Goal: Communication & Community: Participate in discussion

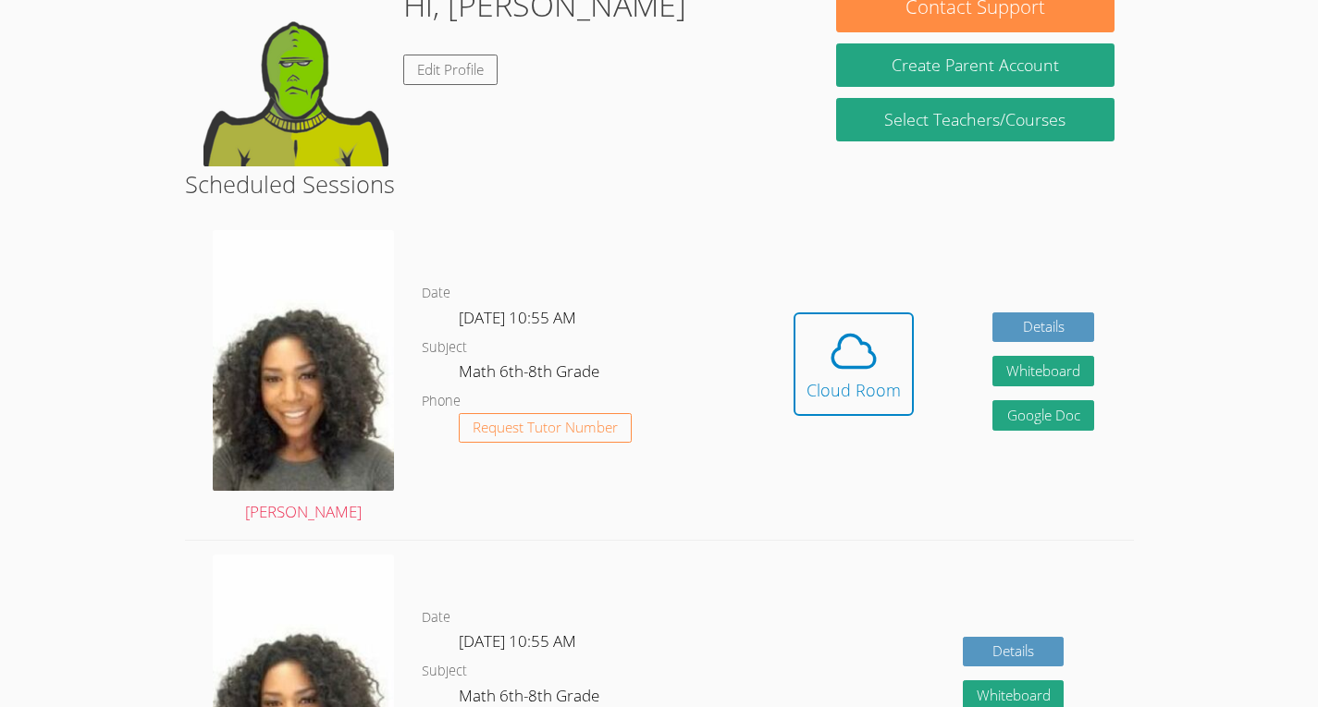
scroll to position [322, 0]
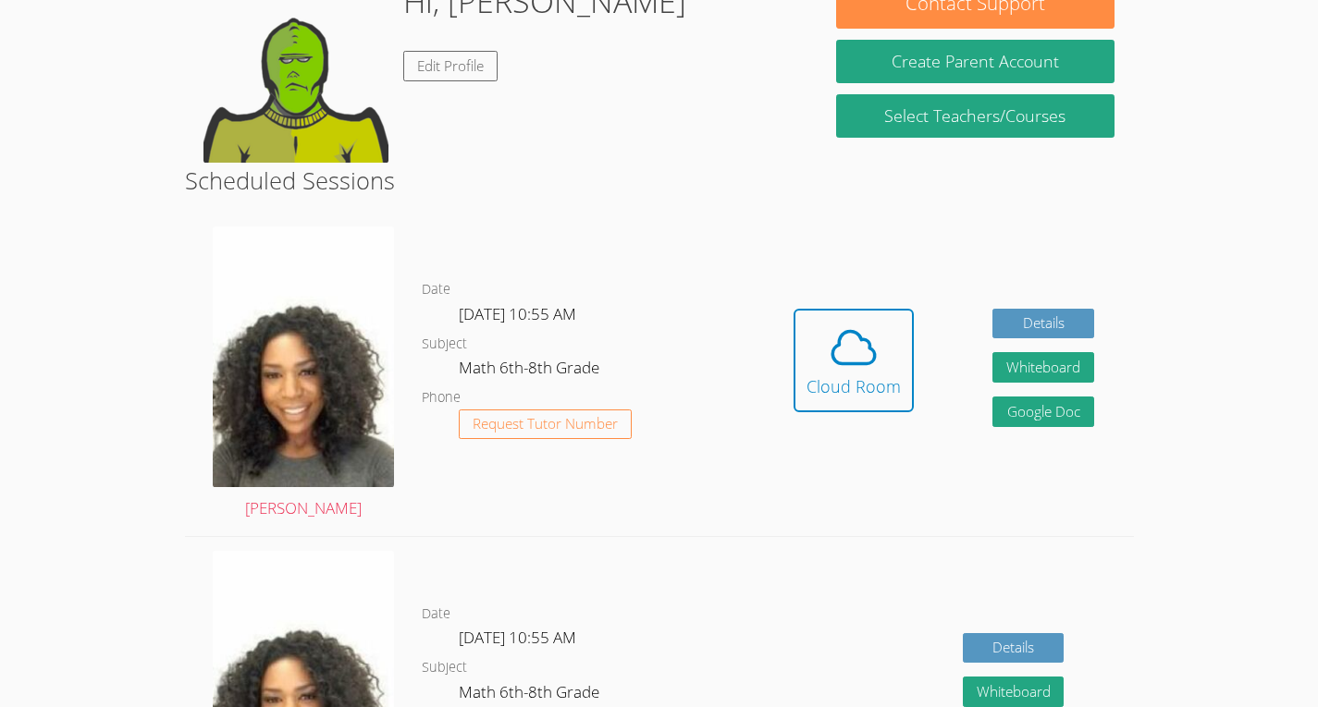
click at [864, 426] on link "Cloud Room" at bounding box center [853, 367] width 120 height 117
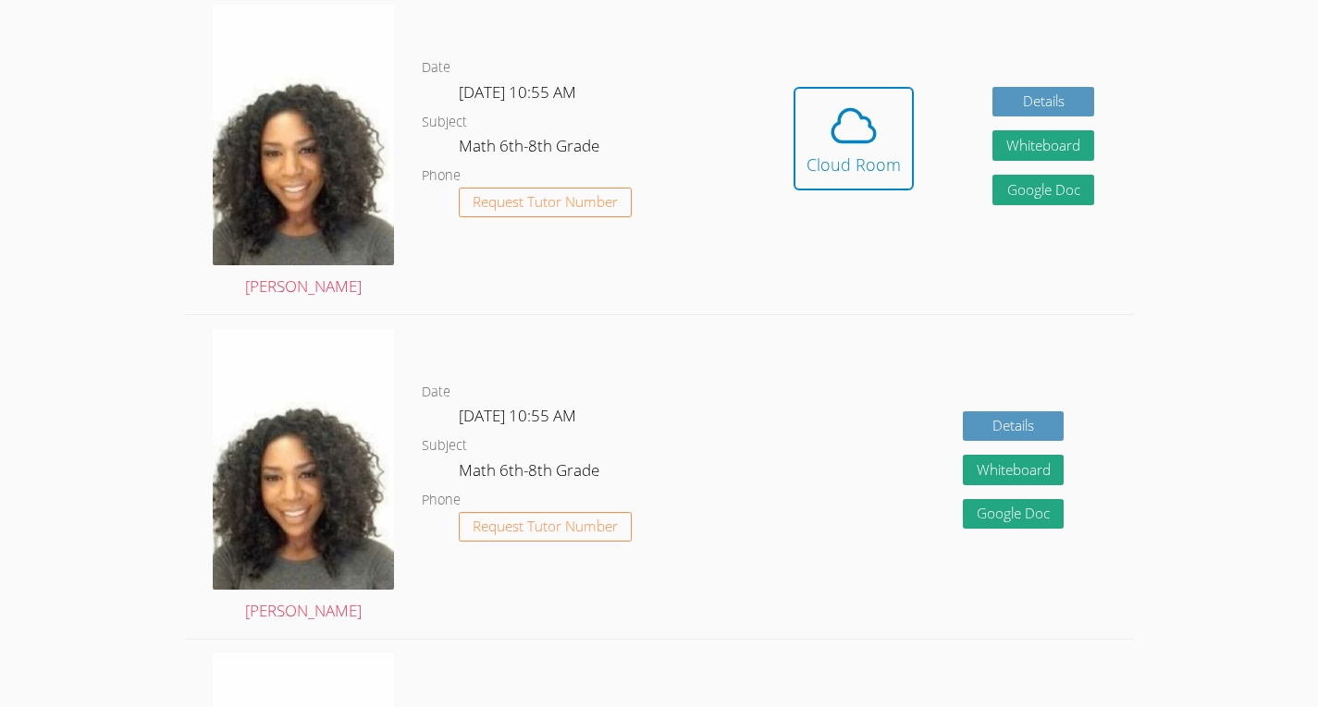
scroll to position [302, 0]
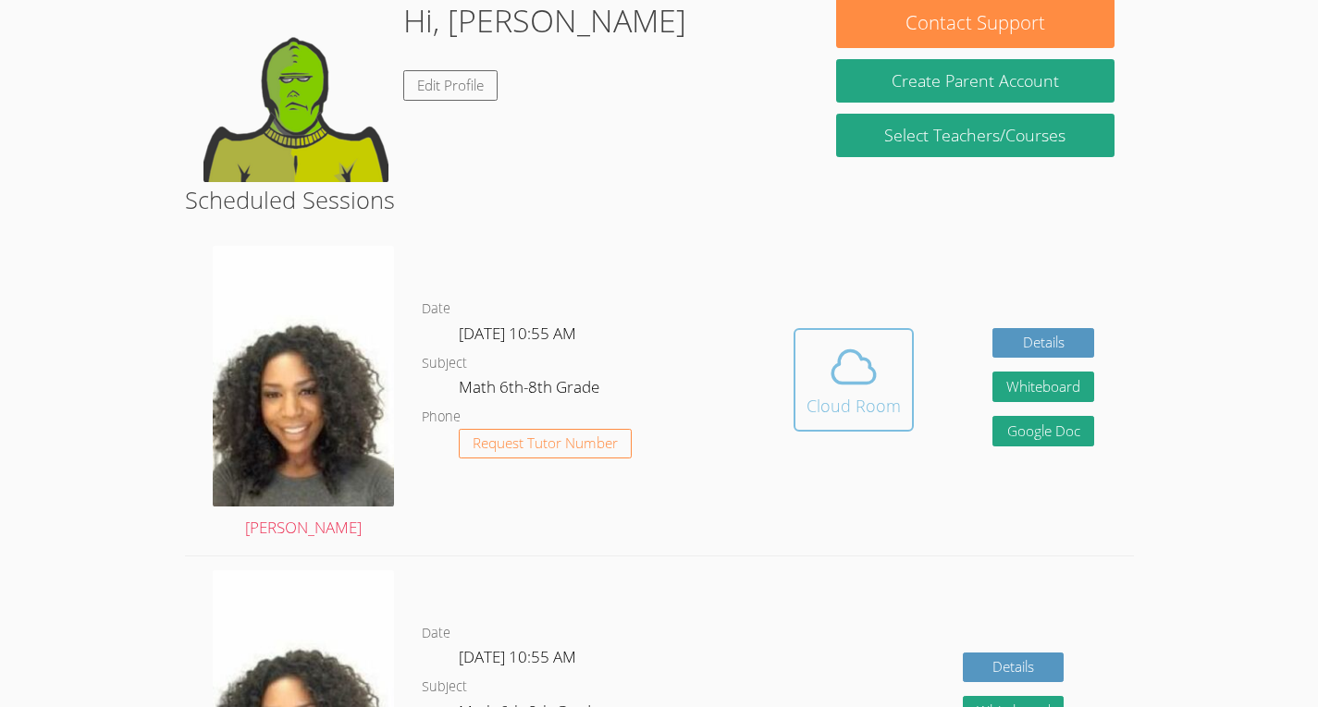
click at [861, 345] on icon at bounding box center [853, 367] width 52 height 52
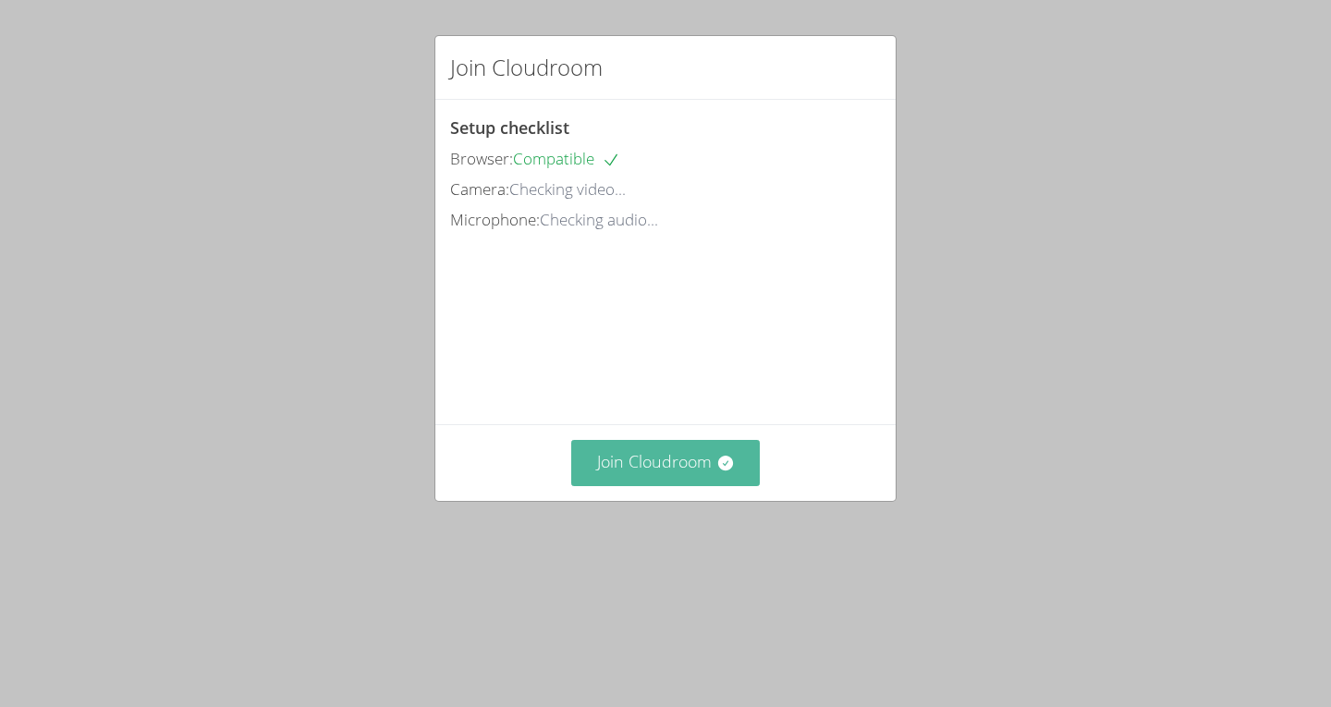
click at [574, 485] on button "Join Cloudroom" at bounding box center [666, 462] width 190 height 45
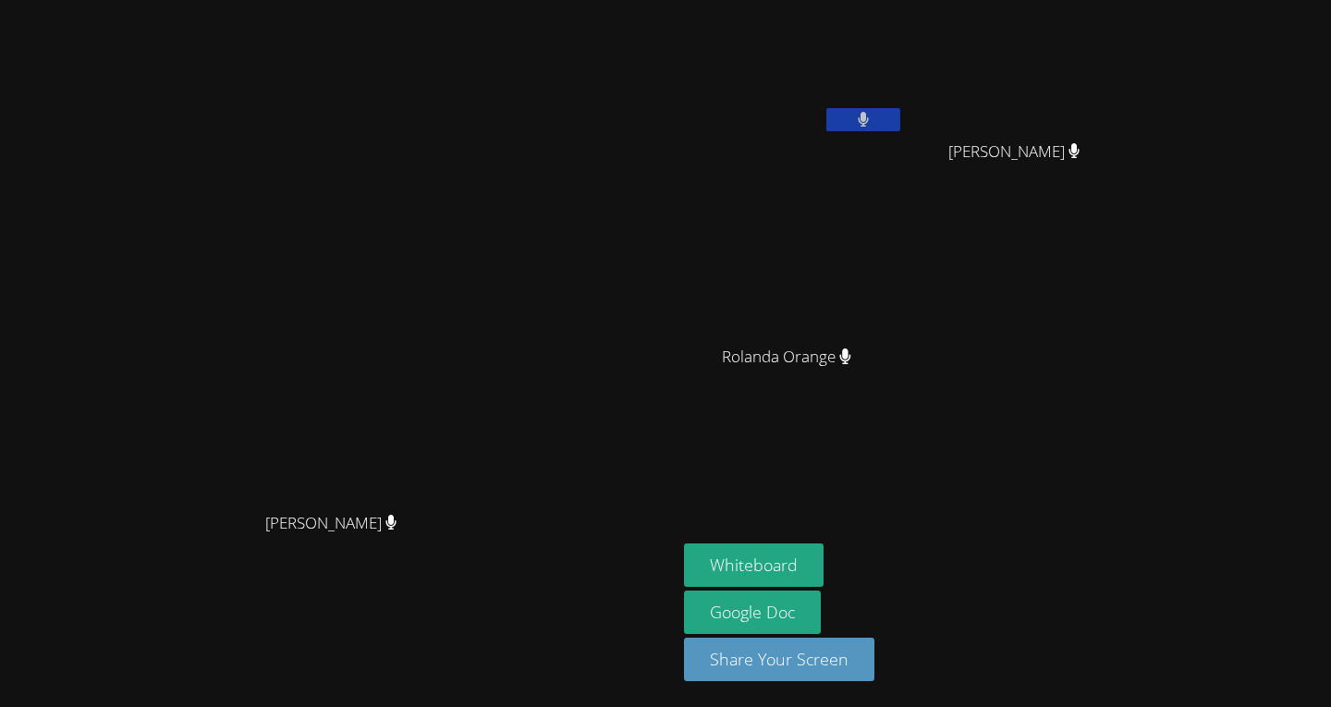
click at [901, 108] on button at bounding box center [864, 119] width 74 height 23
click at [824, 574] on button "Whiteboard" at bounding box center [754, 565] width 140 height 43
click at [870, 124] on icon at bounding box center [864, 120] width 12 height 16
click at [873, 124] on icon at bounding box center [862, 120] width 19 height 16
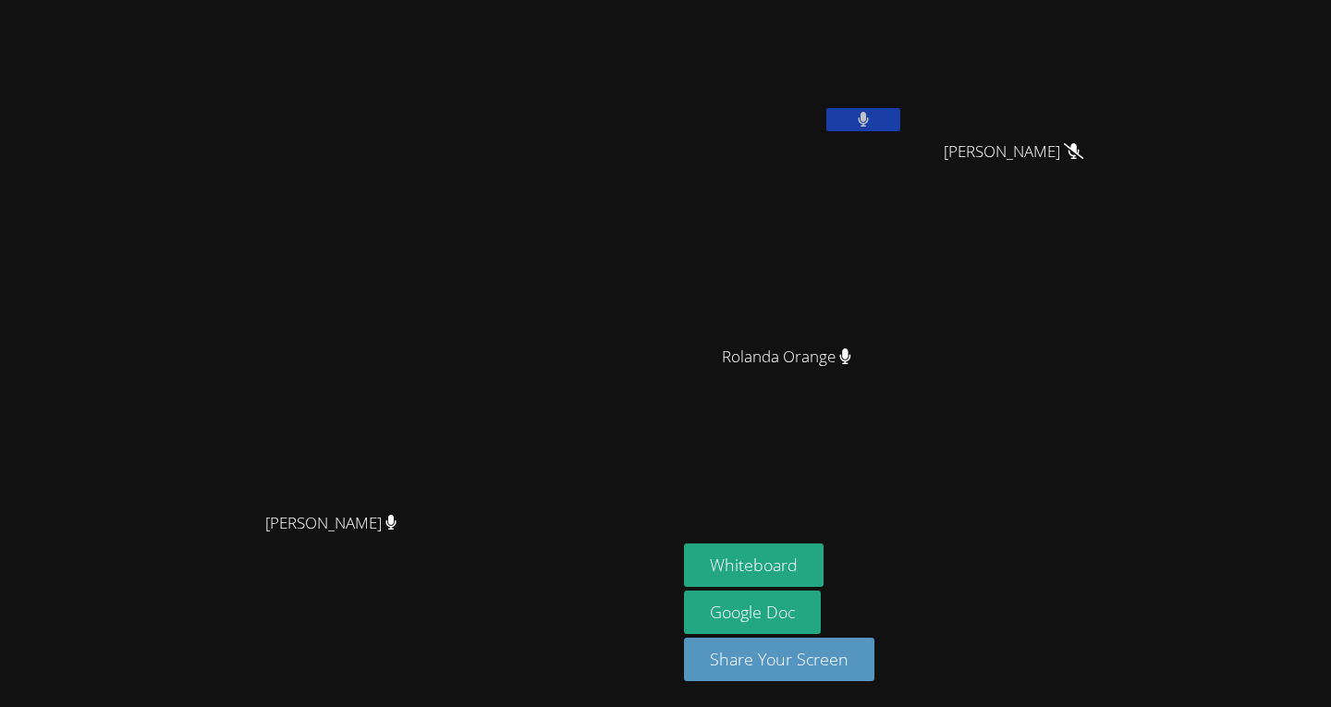
click at [870, 124] on icon at bounding box center [864, 120] width 12 height 16
click at [873, 124] on icon at bounding box center [862, 120] width 19 height 16
click at [1123, 592] on div "Whiteboard Google Doc Share Your Screen" at bounding box center [907, 620] width 447 height 153
click at [1138, 474] on aside "Max-Welson Mathieu Madiana Keranord Madiana Keranord Rolanda Orange Rolanda Ora…" at bounding box center [908, 353] width 462 height 707
click at [869, 118] on icon at bounding box center [863, 120] width 11 height 16
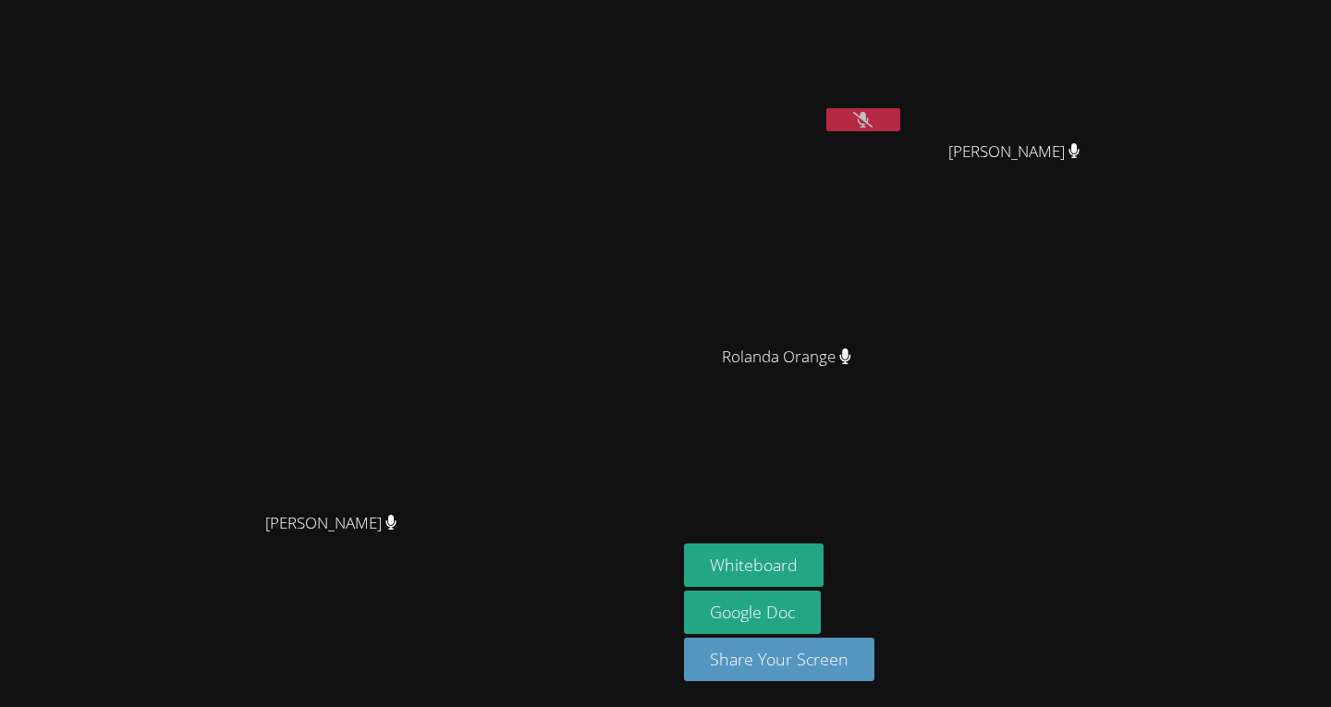
click at [873, 124] on icon at bounding box center [862, 120] width 19 height 16
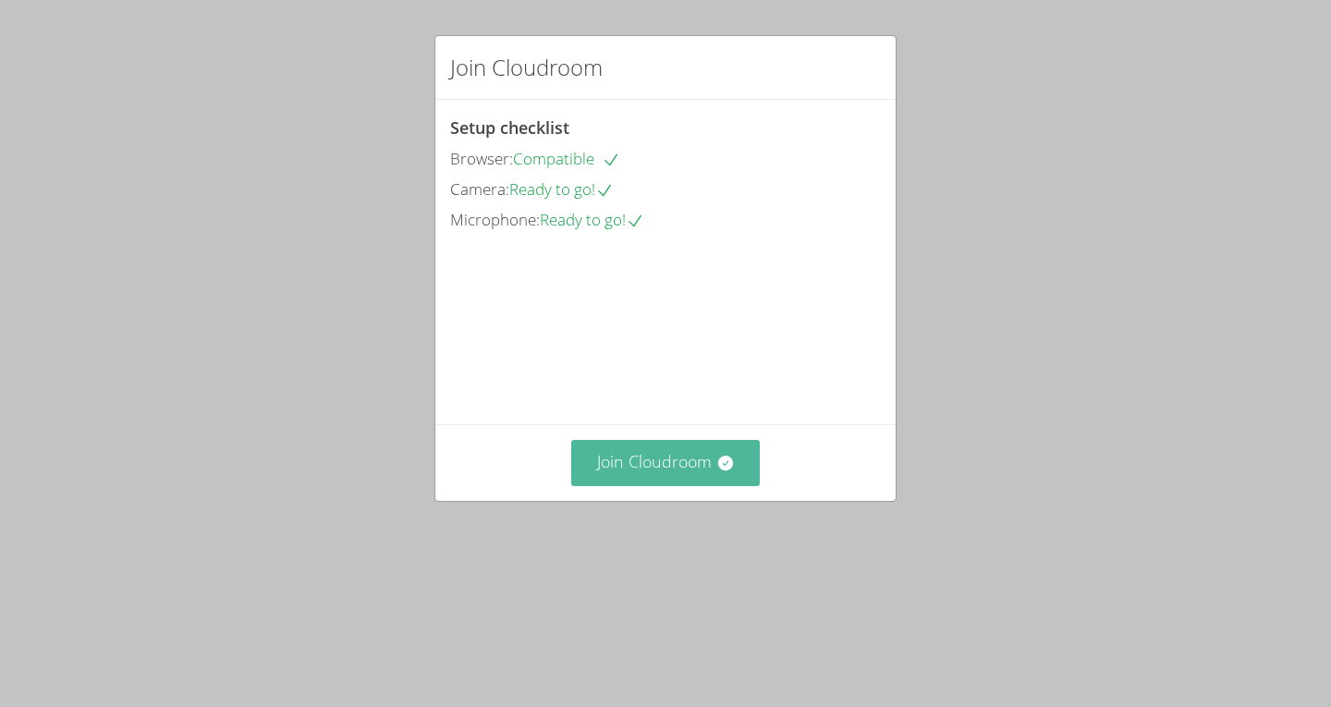
click at [680, 485] on button "Join Cloudroom" at bounding box center [666, 462] width 190 height 45
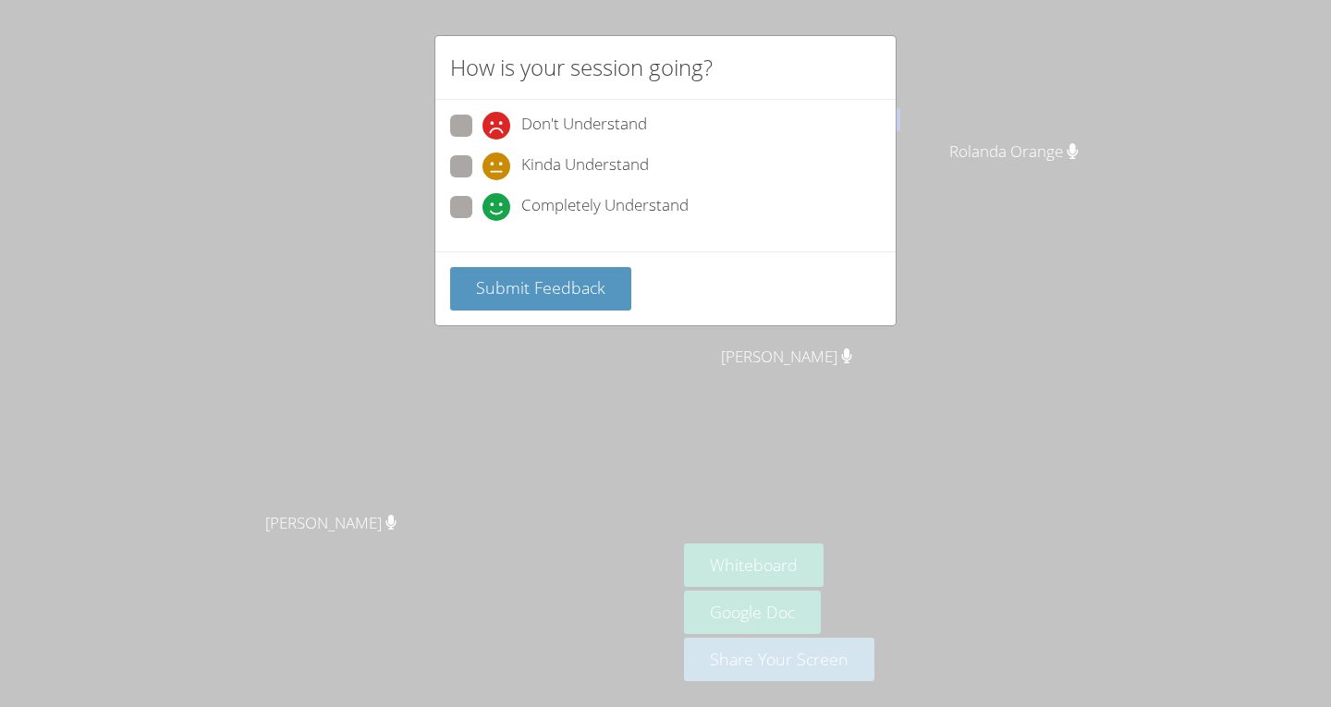
click at [483, 221] on span at bounding box center [483, 221] width 0 height 0
click at [483, 208] on input "Completely Understand" at bounding box center [491, 204] width 16 height 16
radio input "true"
click at [484, 290] on span "Submit Feedback" at bounding box center [540, 287] width 129 height 22
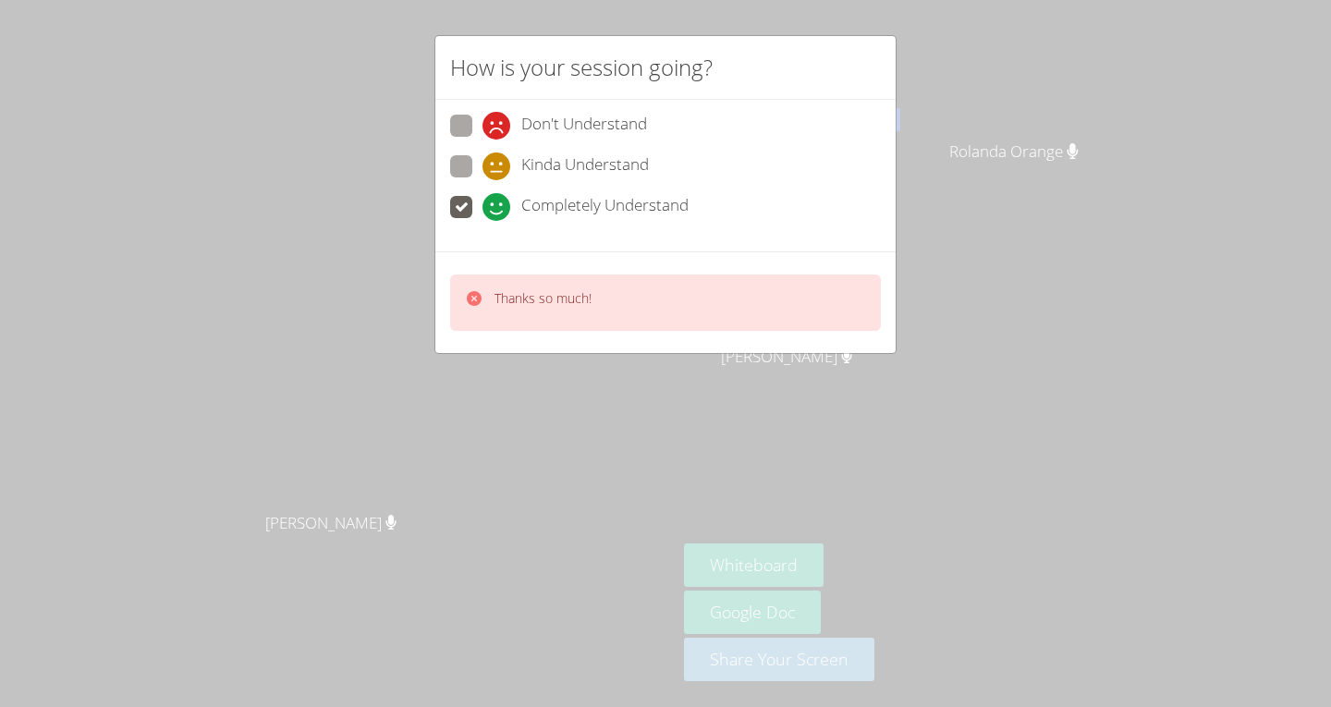
click at [483, 221] on span at bounding box center [483, 221] width 0 height 0
click at [483, 202] on input "Completely Understand" at bounding box center [491, 204] width 16 height 16
click at [514, 312] on div "Thanks so much!" at bounding box center [543, 302] width 97 height 27
click at [506, 309] on div "Thanks so much!" at bounding box center [543, 302] width 97 height 27
click at [483, 140] on span at bounding box center [483, 140] width 0 height 0
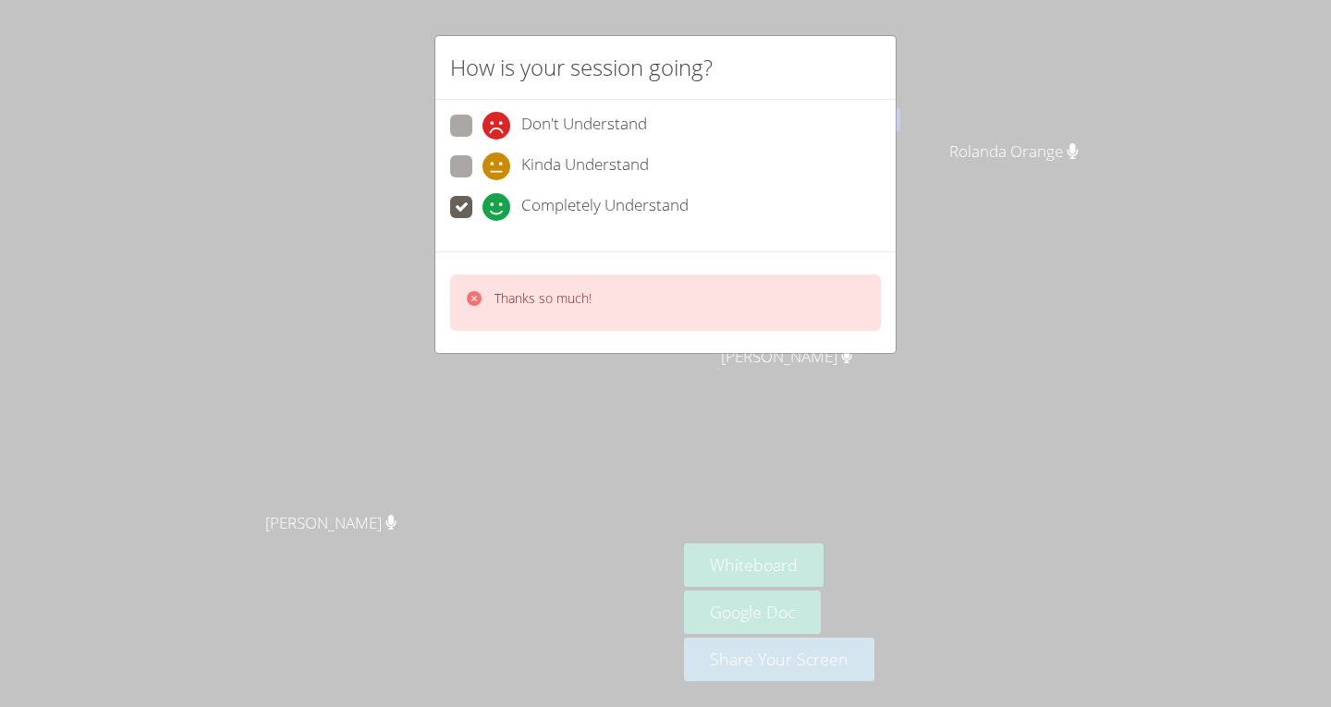
click at [483, 123] on input "Don't Understand" at bounding box center [491, 123] width 16 height 16
radio input "true"
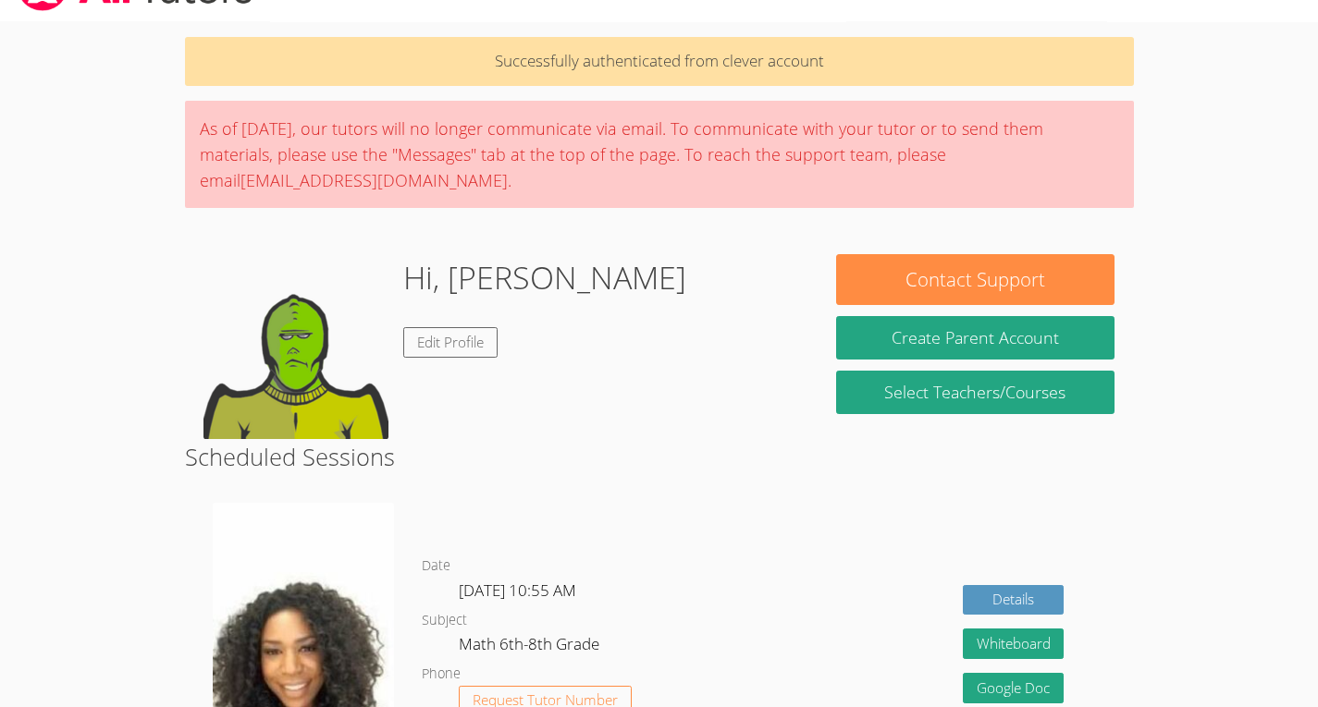
scroll to position [43, 0]
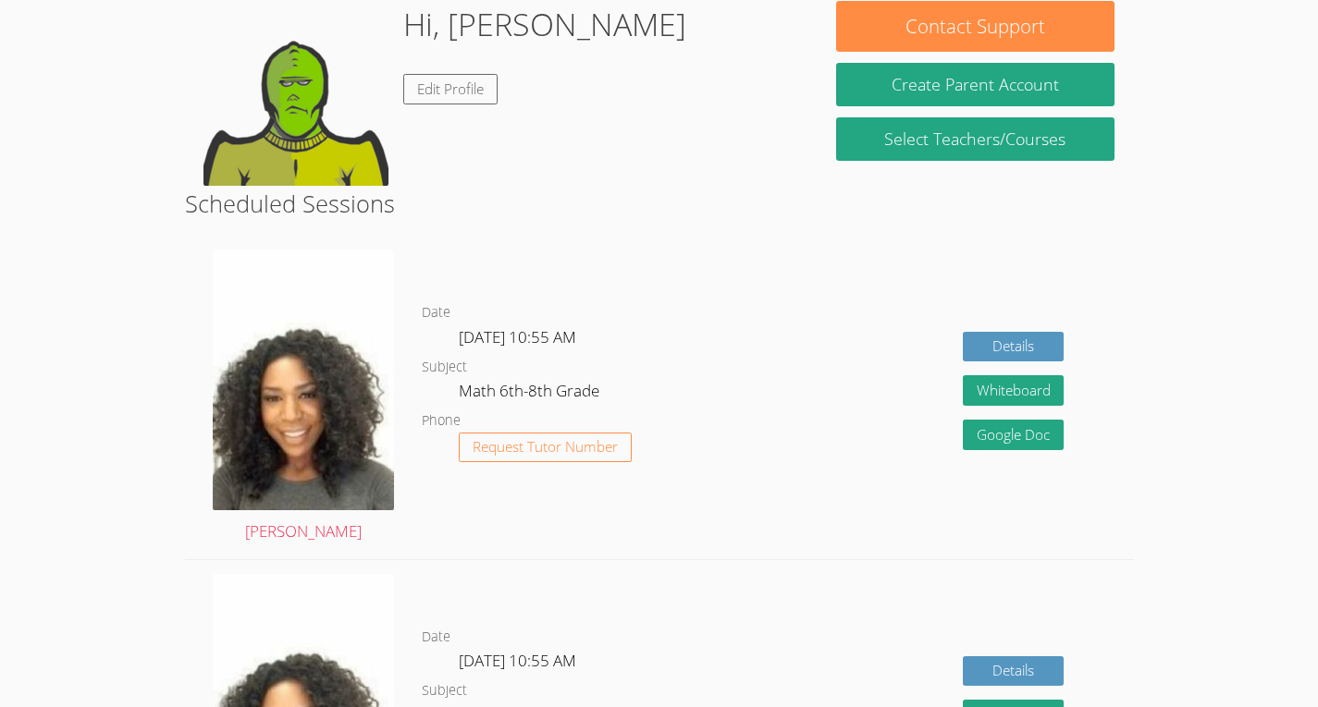
scroll to position [300, 0]
